Goal: Information Seeking & Learning: Learn about a topic

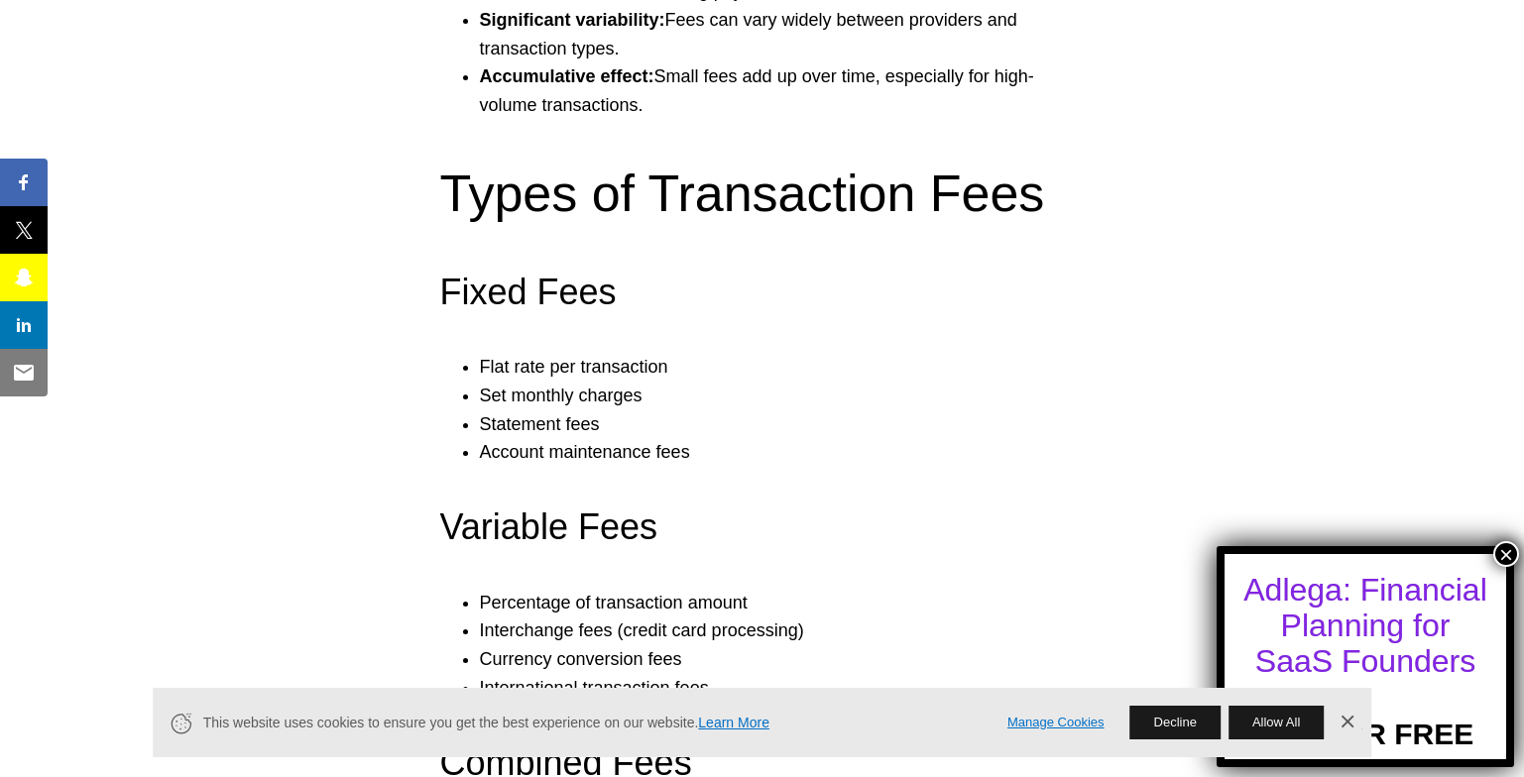
scroll to position [2549, 0]
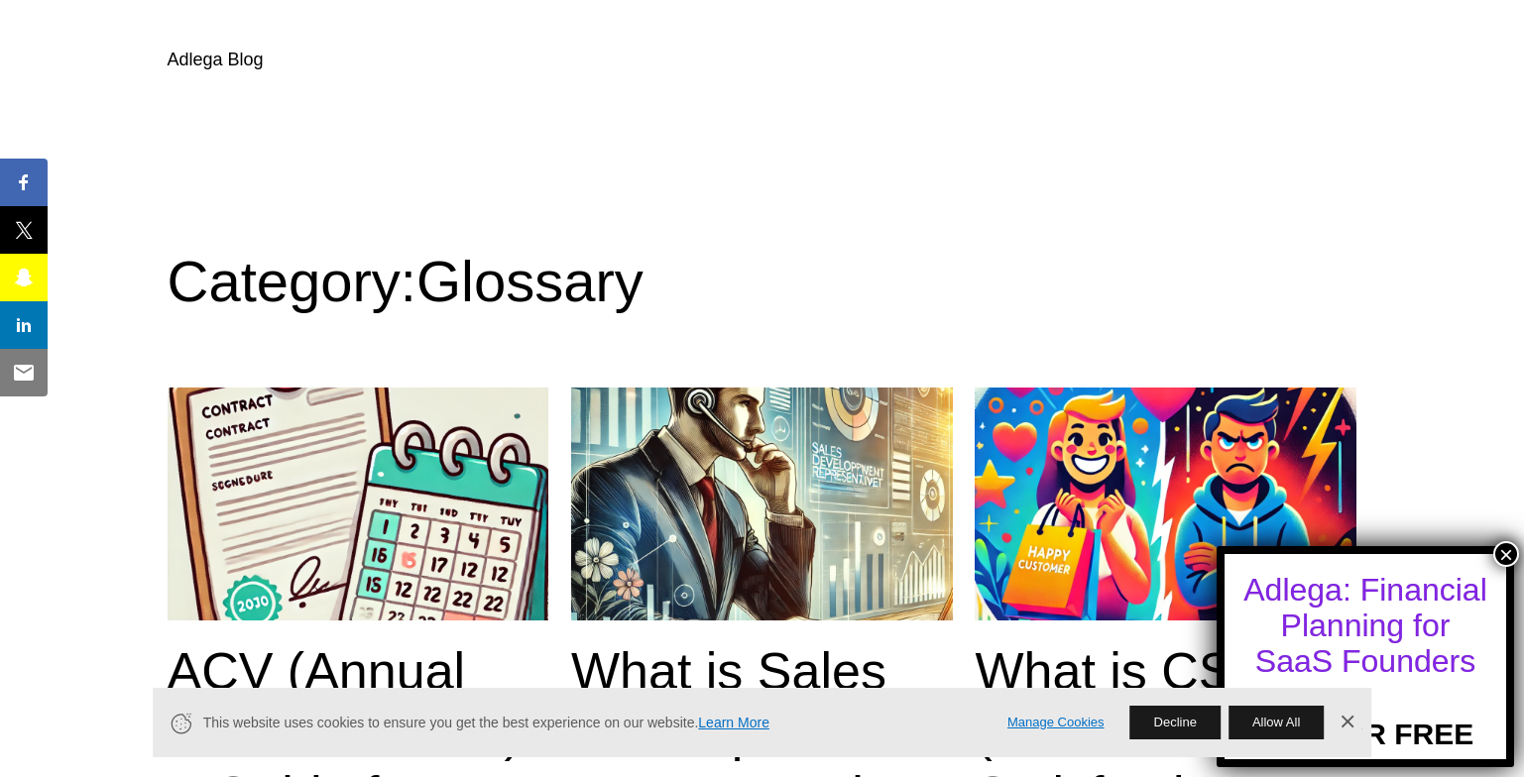
click at [700, 448] on img at bounding box center [762, 504] width 382 height 233
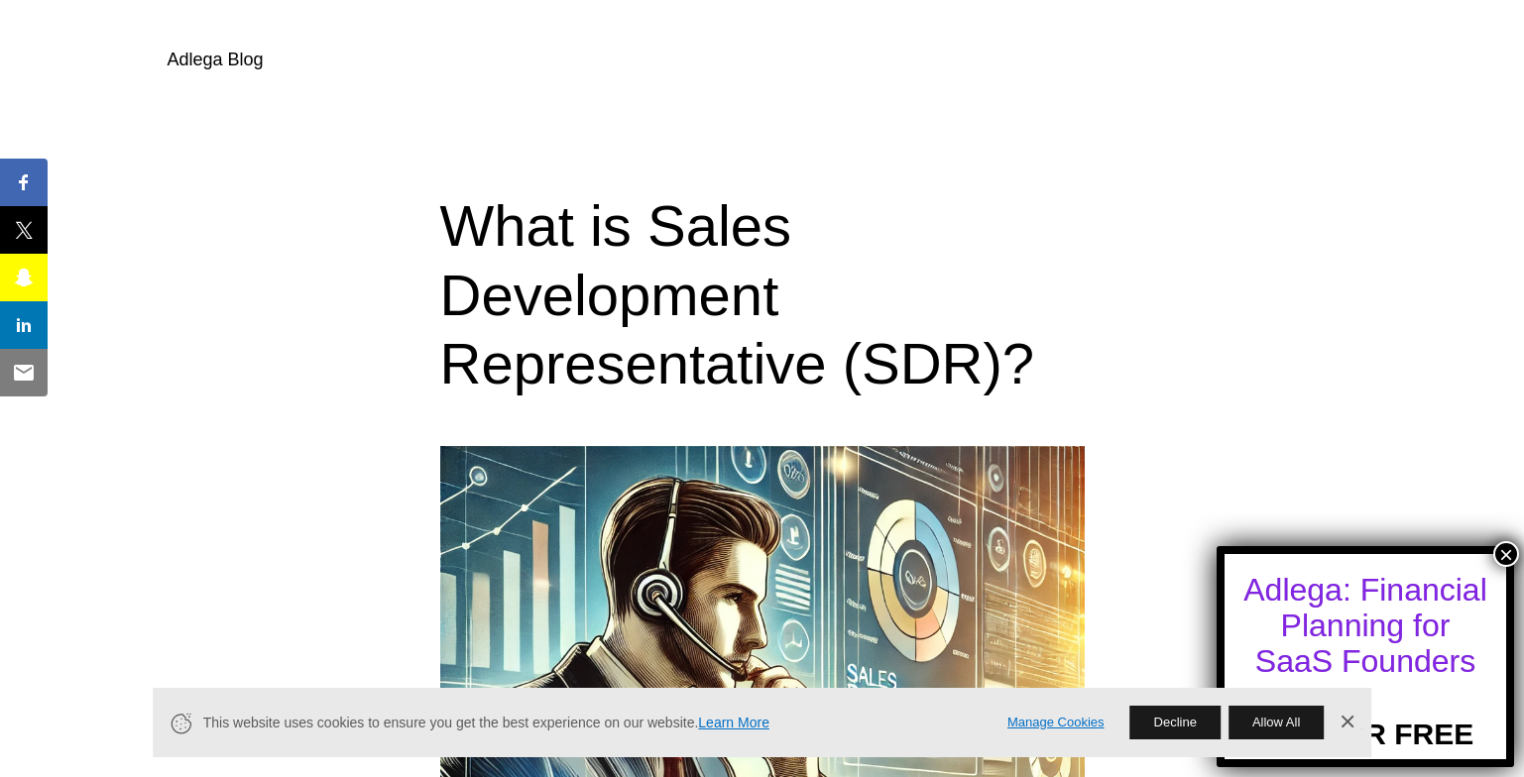
scroll to position [860, 0]
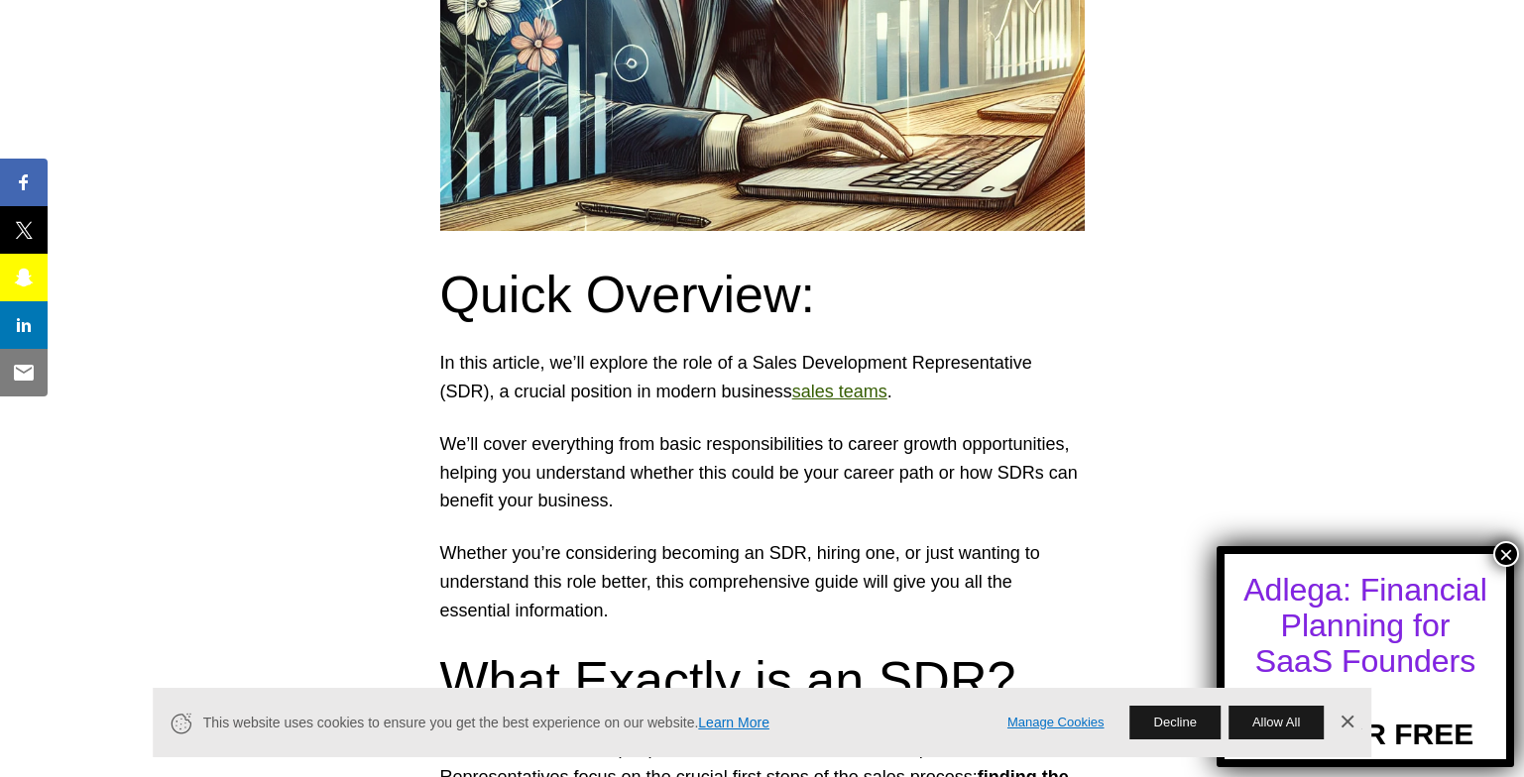
click at [792, 387] on link "sales teams" at bounding box center [839, 392] width 95 height 20
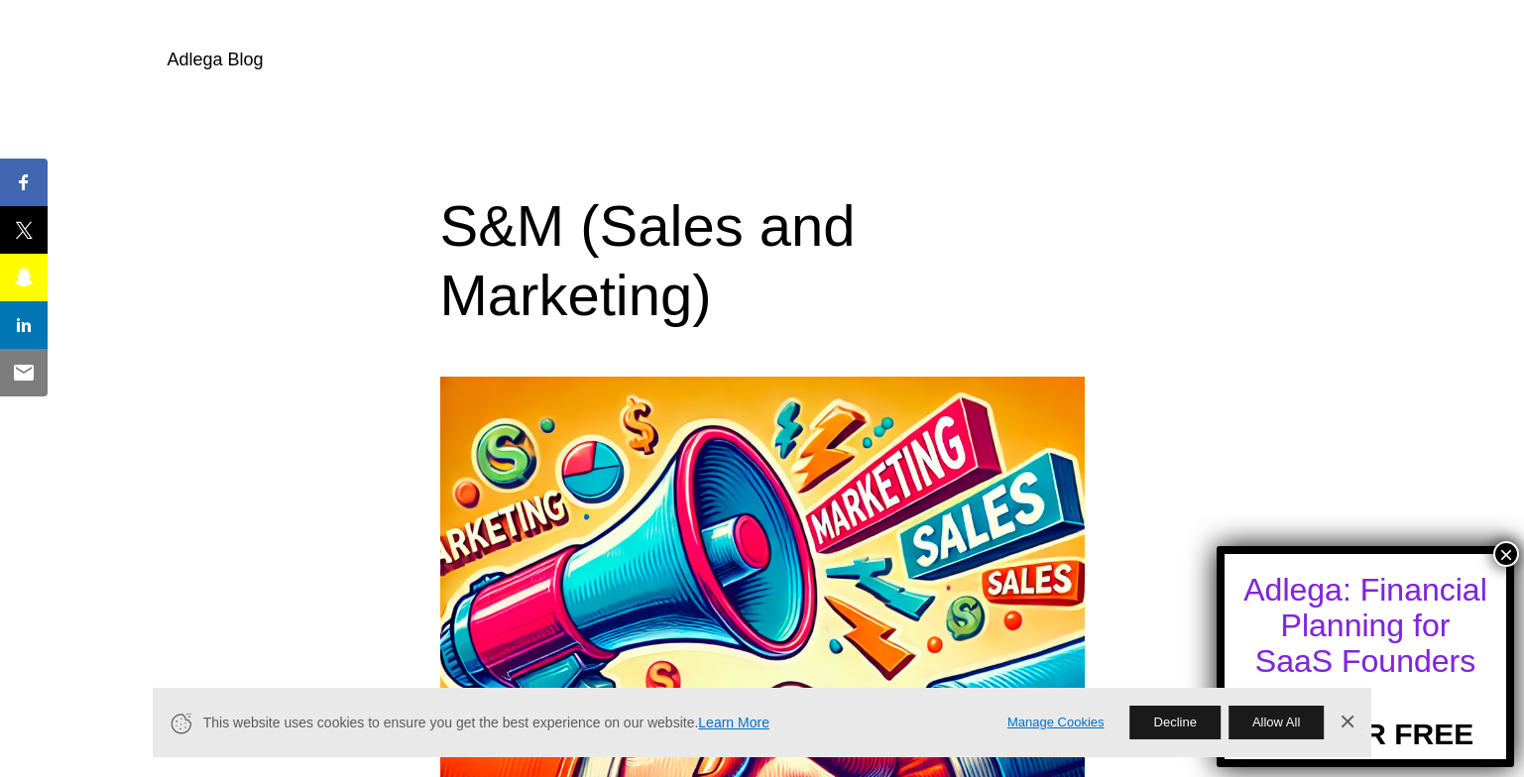
scroll to position [529, 0]
